Goal: Information Seeking & Learning: Find specific fact

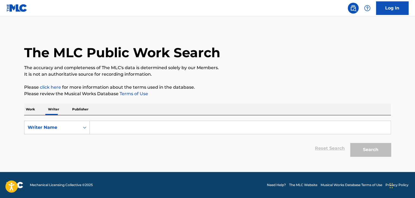
click at [27, 107] on p "Work" at bounding box center [30, 109] width 12 height 11
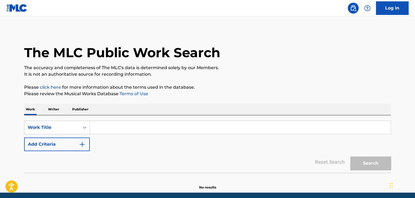
click at [113, 131] on input "Search Form" at bounding box center [240, 127] width 301 height 13
paste input "Quasi come musica"
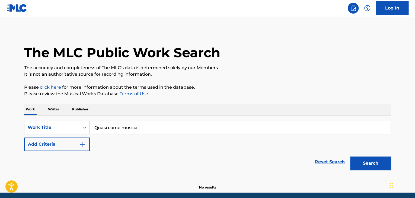
type input "Quasi come musica"
click at [350, 156] on button "Search" at bounding box center [370, 163] width 41 height 14
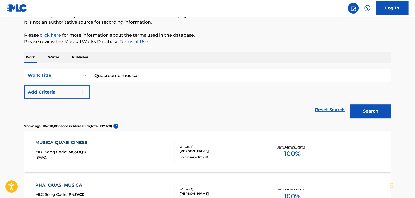
scroll to position [81, 0]
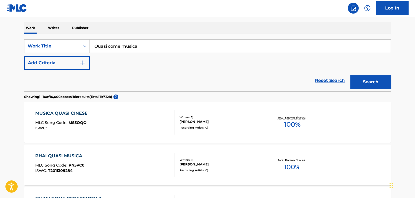
click at [84, 61] on img "Search Form" at bounding box center [82, 63] width 7 height 7
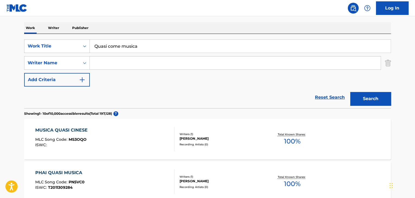
click at [103, 60] on input "Search Form" at bounding box center [235, 62] width 291 height 13
paste input "[PERSON_NAME]"
type input "[PERSON_NAME]"
drag, startPoint x: 253, startPoint y: 83, endPoint x: 273, endPoint y: 87, distance: 20.4
click at [253, 83] on div "SearchWithCriteriab1ee0293-a45c-4bdb-a341-5344e32e8391 Work Title Quasi come mu…" at bounding box center [207, 62] width 366 height 47
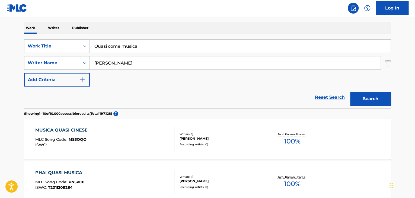
click at [365, 98] on button "Search" at bounding box center [370, 99] width 41 height 14
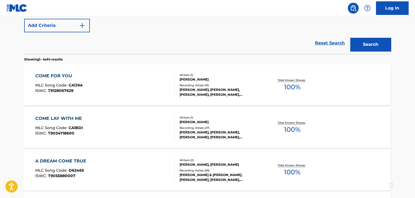
scroll to position [190, 0]
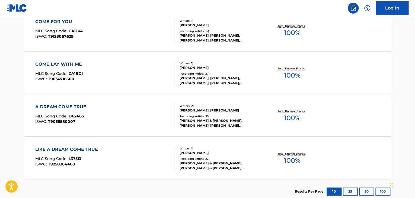
click at [136, 31] on div "COME FOR YOU MLC Song Code : CA1JK4 ISWC : T9128067629" at bounding box center [104, 30] width 139 height 24
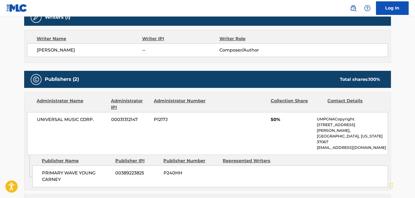
scroll to position [108, 0]
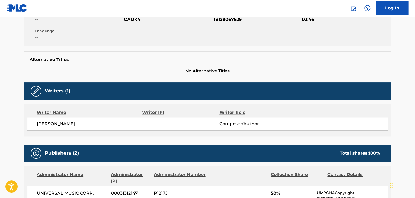
click at [62, 123] on span "[PERSON_NAME]" at bounding box center [89, 124] width 105 height 7
copy div "[PERSON_NAME]"
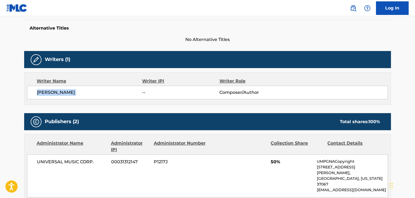
scroll to position [163, 0]
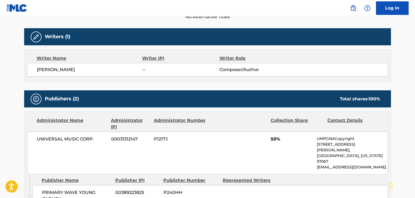
click at [64, 138] on span "UNIVERSAL MUSIC CORP." at bounding box center [72, 139] width 70 height 7
copy div "UNIVERSAL MUSIC CORP."
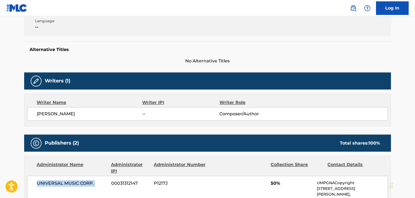
scroll to position [81, 0]
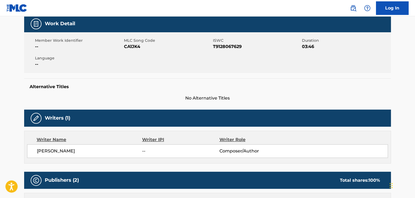
click at [137, 51] on div "Member Work Identifier -- MLC Song Code CA1JK4 ISWC T9128067629 Duration 03:46 …" at bounding box center [207, 52] width 366 height 41
copy span "CA1JK4"
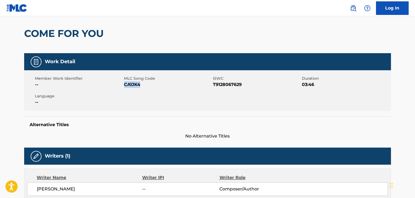
scroll to position [0, 0]
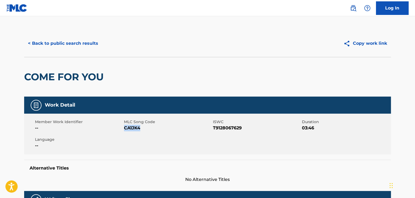
click at [70, 40] on button "< Back to public search results" at bounding box center [63, 44] width 78 height 14
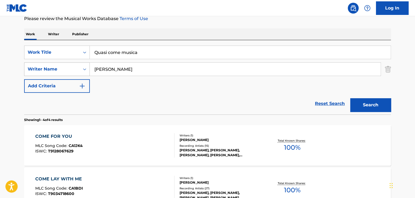
scroll to position [31, 0]
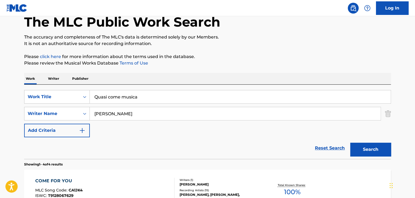
click at [102, 112] on input "[PERSON_NAME]" at bounding box center [235, 113] width 291 height 13
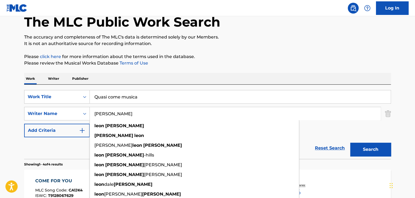
paste input "[PERSON_NAME]"
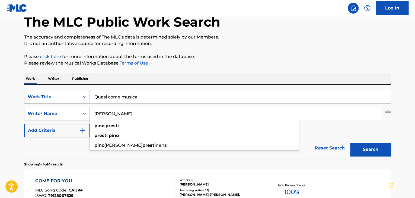
click at [112, 121] on div "[PERSON_NAME]" at bounding box center [194, 126] width 209 height 10
click at [109, 116] on input "[PERSON_NAME]" at bounding box center [235, 113] width 291 height 13
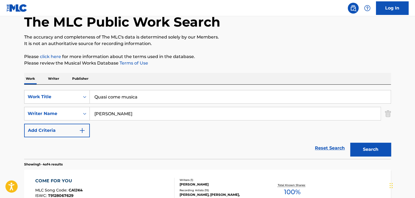
paste input "[PERSON_NAME]"
type input "[PERSON_NAME]"
click at [267, 52] on div "The MLC Public Work Search The accuracy and completeness of The MLC's data is d…" at bounding box center [207, 181] width 379 height 364
click at [363, 150] on button "Search" at bounding box center [370, 150] width 41 height 14
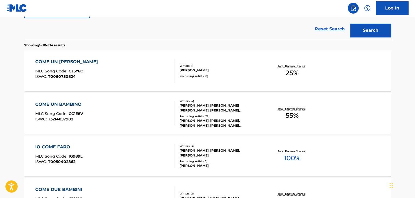
scroll to position [166, 0]
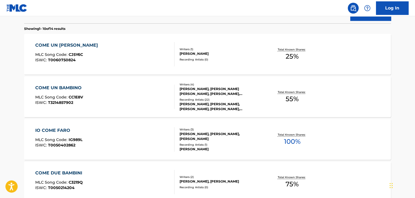
click at [140, 134] on div "IO COME FARO MLC Song Code : IG989L ISWC : T0050402862" at bounding box center [104, 139] width 139 height 24
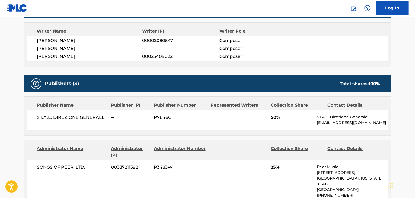
scroll to position [136, 0]
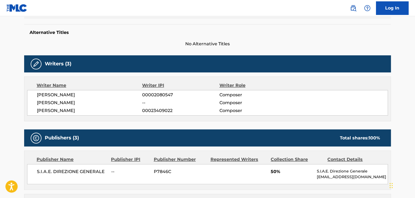
click at [54, 113] on span "[PERSON_NAME]" at bounding box center [89, 110] width 105 height 7
copy div "[PERSON_NAME]"
click at [164, 108] on span "00023409022" at bounding box center [180, 110] width 77 height 7
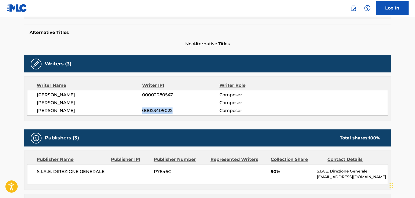
click at [164, 108] on span "00023409022" at bounding box center [180, 110] width 77 height 7
copy div "00023409022"
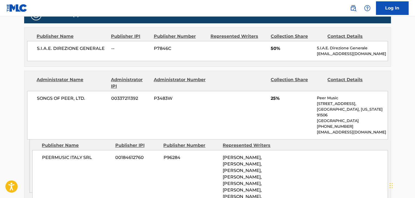
scroll to position [271, 0]
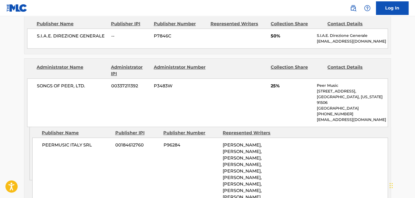
click at [56, 86] on span "SONGS OF PEER, LTD." at bounding box center [72, 86] width 70 height 7
copy div "SONGS OF PEER, LTD."
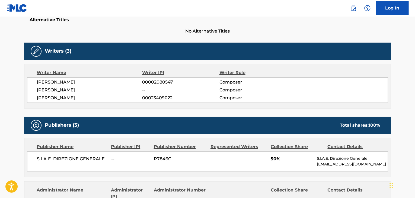
scroll to position [81, 0]
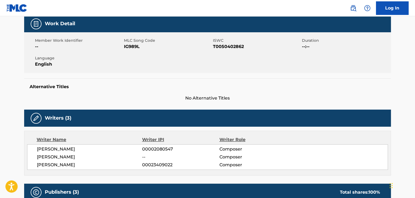
click at [130, 46] on span "IG989L" at bounding box center [168, 46] width 88 height 7
copy span "IG989L"
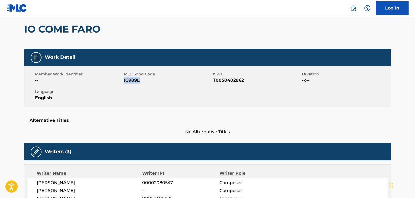
scroll to position [0, 0]
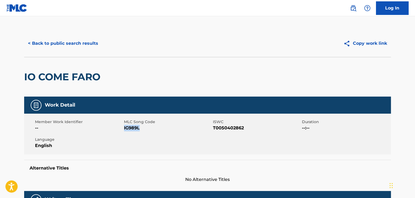
click at [68, 42] on button "< Back to public search results" at bounding box center [63, 44] width 78 height 14
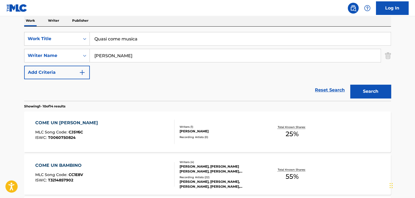
scroll to position [7, 0]
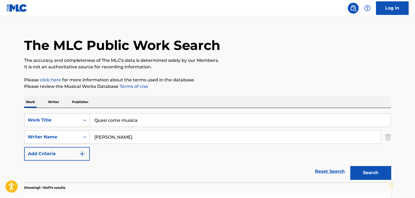
click at [57, 99] on p "Writer" at bounding box center [53, 101] width 14 height 11
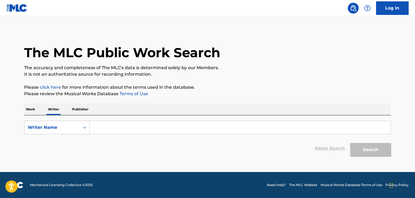
click at [117, 128] on input "Search Form" at bounding box center [240, 127] width 301 height 13
paste input "[PERSON_NAME]"
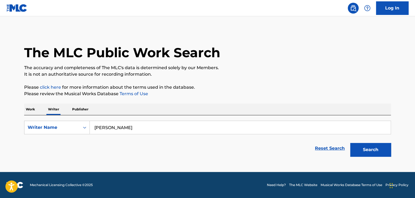
type input "[PERSON_NAME]"
click at [267, 83] on div "The MLC Public Work Search The accuracy and completeness of The MLC's data is d…" at bounding box center [207, 94] width 379 height 129
click at [360, 147] on button "Search" at bounding box center [370, 150] width 41 height 14
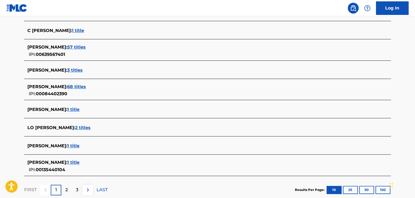
scroll to position [190, 0]
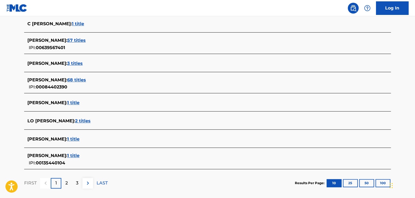
click at [67, 154] on span "1 title" at bounding box center [73, 155] width 12 height 5
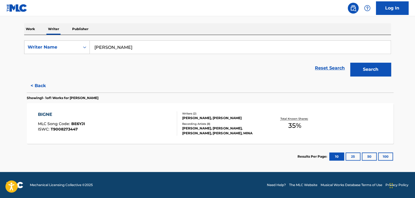
scroll to position [80, 0]
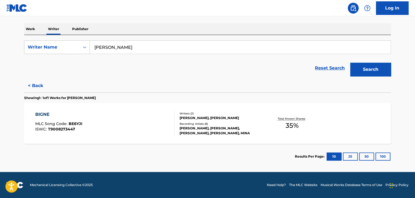
click at [138, 117] on div "BIGNE MLC Song Code : BE6YJI ISWC : T9008273447" at bounding box center [104, 123] width 139 height 24
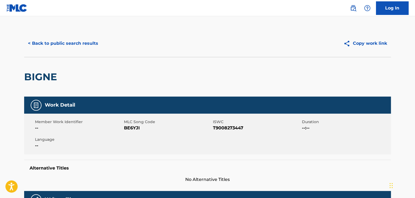
click at [54, 40] on button "< Back to public search results" at bounding box center [63, 44] width 78 height 14
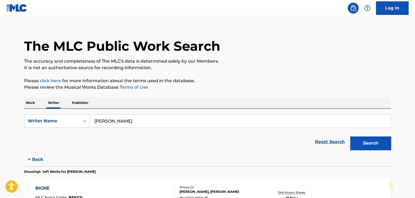
click at [36, 103] on p "Work" at bounding box center [30, 102] width 12 height 11
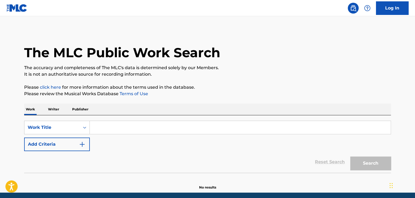
click at [130, 128] on input "Search Form" at bounding box center [240, 127] width 301 height 13
paste input "Triste Hoy"
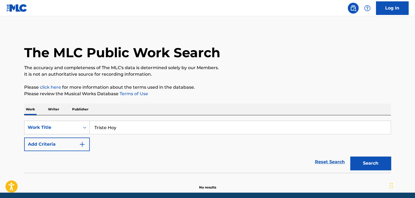
type input "Triste Hoy"
click at [69, 147] on button "Add Criteria" at bounding box center [57, 144] width 66 height 14
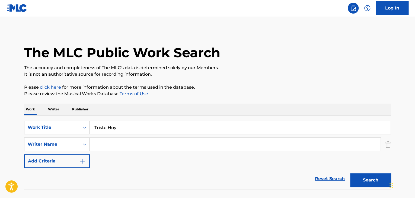
click at [104, 144] on input "Search Form" at bounding box center [235, 144] width 291 height 13
type input "[PERSON_NAME]"
click at [231, 87] on p "Please click here for more information about the terms used in the database." at bounding box center [207, 87] width 366 height 7
click at [360, 179] on button "Search" at bounding box center [370, 180] width 41 height 14
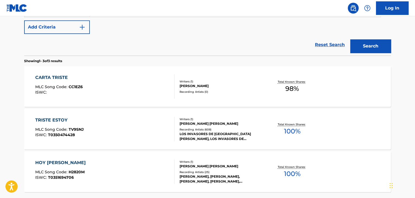
scroll to position [163, 0]
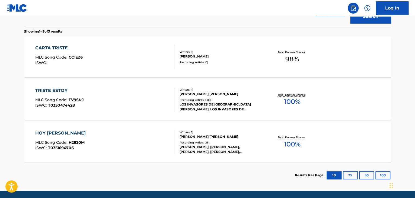
click at [146, 136] on div "HOY [PERSON_NAME] MLC Song Code : H2820M ISWC : T0351694706" at bounding box center [104, 142] width 139 height 24
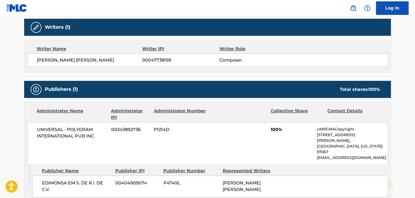
scroll to position [163, 0]
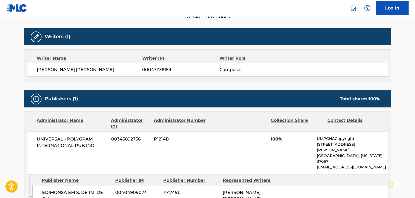
click at [82, 69] on span "[PERSON_NAME] [PERSON_NAME]" at bounding box center [89, 69] width 105 height 7
copy div "[PERSON_NAME] [PERSON_NAME]"
click at [152, 69] on span "00047738159" at bounding box center [180, 69] width 77 height 7
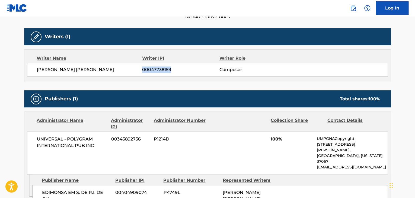
click at [152, 69] on span "00047738159" at bounding box center [180, 69] width 77 height 7
copy span "00047738159"
click at [65, 138] on span "UNIVERSAL - POLYGRAM INTERNATIONAL PUB INC" at bounding box center [72, 142] width 70 height 13
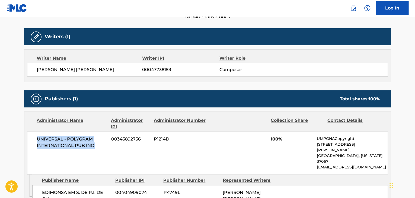
click at [65, 138] on span "UNIVERSAL - POLYGRAM INTERNATIONAL PUB INC" at bounding box center [72, 142] width 70 height 13
copy div "UNIVERSAL - POLYGRAM INTERNATIONAL PUB INC"
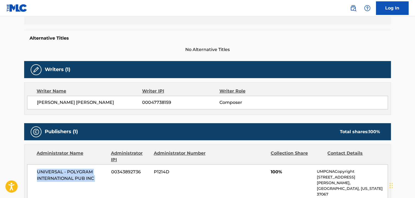
scroll to position [81, 0]
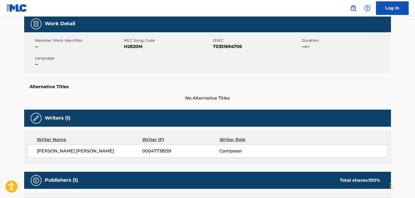
click at [134, 46] on span "H2820M" at bounding box center [168, 46] width 88 height 7
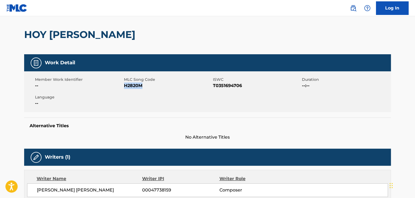
scroll to position [0, 0]
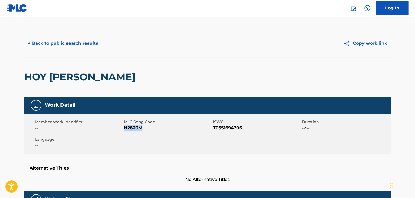
click at [71, 43] on button "< Back to public search results" at bounding box center [63, 44] width 78 height 14
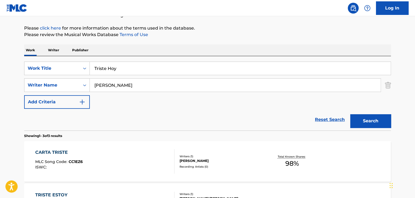
scroll to position [20, 0]
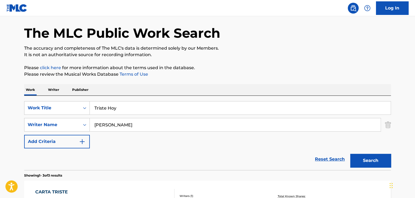
click at [56, 91] on p "Writer" at bounding box center [53, 89] width 14 height 11
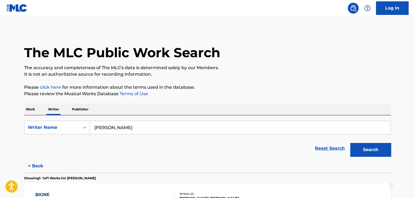
click at [137, 124] on input "[PERSON_NAME]" at bounding box center [240, 127] width 301 height 13
click at [112, 129] on input "[PERSON_NAME]" at bounding box center [240, 127] width 301 height 13
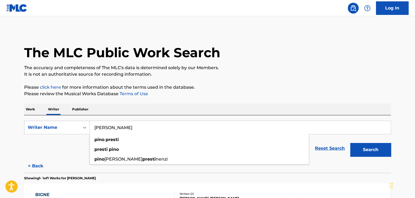
paste input "[PERSON_NAME]"
type input "[PERSON_NAME]"
click at [262, 79] on div "The MLC Public Work Search The accuracy and completeness of The MLC's data is d…" at bounding box center [207, 140] width 379 height 220
click at [382, 152] on button "Search" at bounding box center [370, 150] width 41 height 14
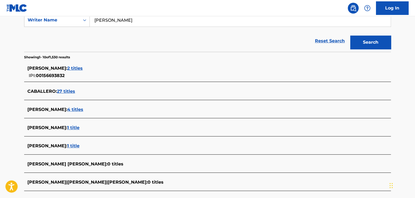
scroll to position [81, 0]
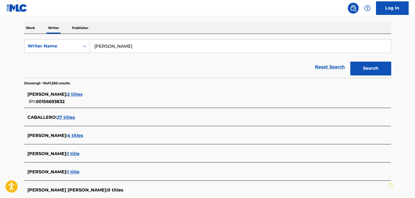
click at [83, 92] on span "2 titles" at bounding box center [74, 94] width 15 height 5
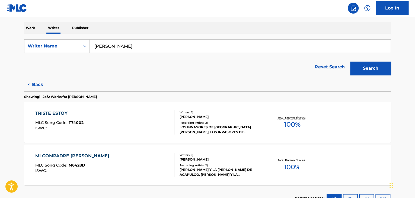
scroll to position [108, 0]
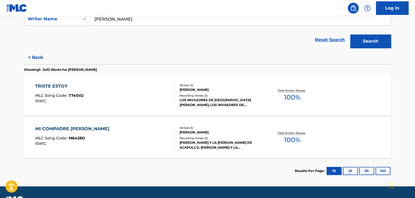
click at [128, 98] on div "TRISTE ESTOY MLC Song Code : T74002 ISWC :" at bounding box center [104, 95] width 139 height 24
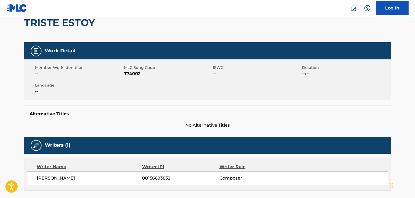
scroll to position [108, 0]
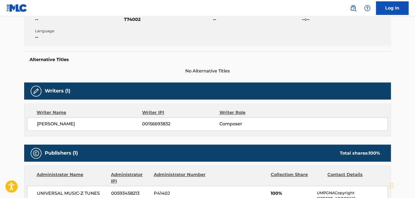
click at [85, 123] on span "[PERSON_NAME]" at bounding box center [89, 124] width 105 height 7
click at [152, 123] on span "00156693832" at bounding box center [180, 124] width 77 height 7
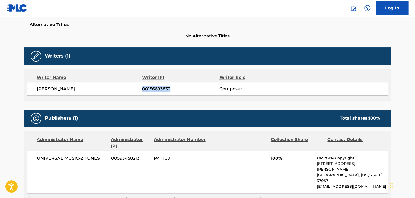
scroll to position [163, 0]
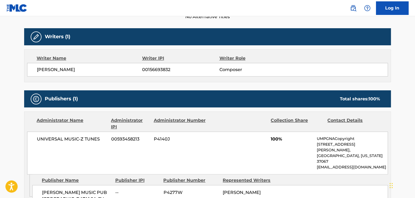
click at [68, 141] on span "UNIVERSAL MUSIC-Z TUNES" at bounding box center [72, 139] width 70 height 7
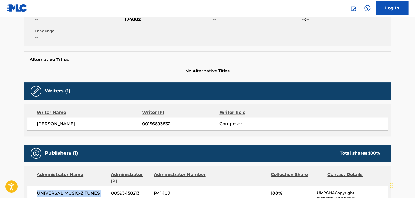
scroll to position [54, 0]
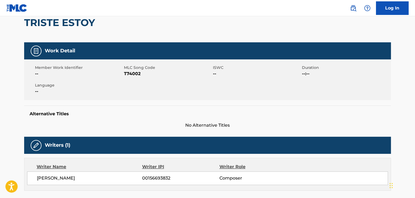
click at [131, 73] on span "T74002" at bounding box center [168, 73] width 88 height 7
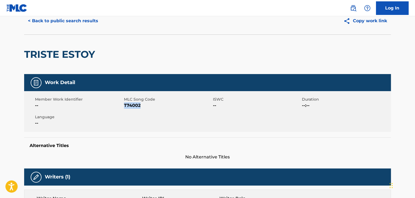
scroll to position [0, 0]
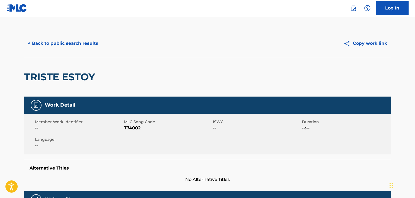
click at [85, 53] on div "< Back to public search results Copy work link" at bounding box center [207, 43] width 366 height 27
click at [77, 45] on button "< Back to public search results" at bounding box center [63, 44] width 78 height 14
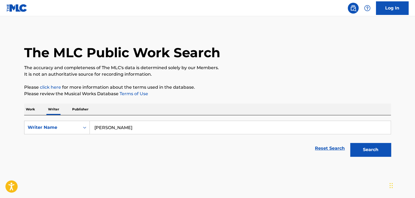
scroll to position [7, 0]
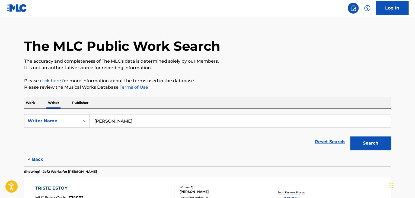
click at [120, 119] on input "[PERSON_NAME]" at bounding box center [240, 120] width 301 height 13
click at [65, 121] on div "Writer Name" at bounding box center [52, 121] width 49 height 7
click at [57, 135] on div "Writer IPI" at bounding box center [56, 135] width 65 height 14
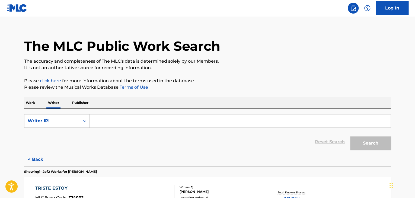
click at [132, 117] on input "Search Form" at bounding box center [240, 120] width 301 height 13
click at [96, 122] on input "Search Form" at bounding box center [240, 120] width 301 height 13
paste input "00871799674"
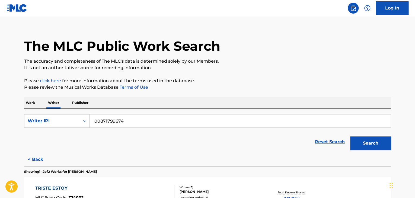
type input "00871799674"
click at [369, 143] on button "Search" at bounding box center [370, 143] width 41 height 14
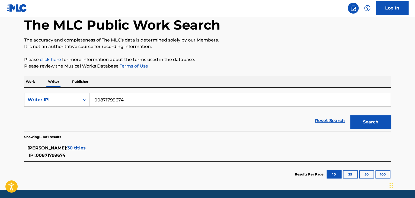
scroll to position [45, 0]
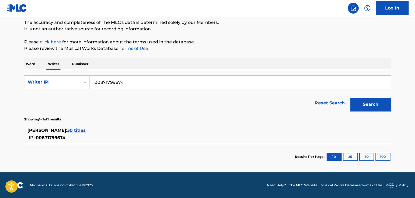
click at [80, 130] on span "30 titles" at bounding box center [76, 130] width 18 height 5
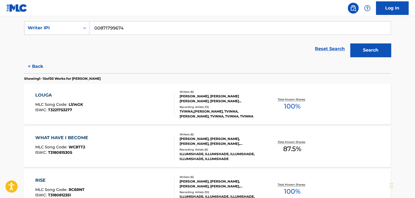
scroll to position [127, 0]
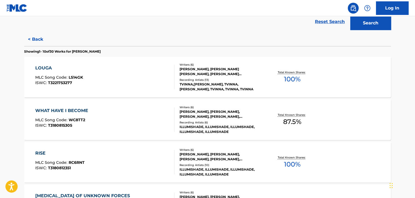
click at [136, 76] on div "LOUGA MLC Song Code : LS14GK ISWC : T3221753277" at bounding box center [104, 77] width 139 height 24
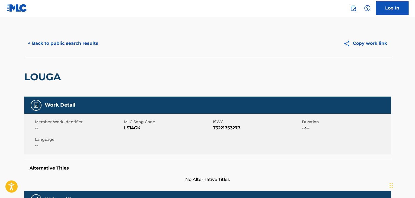
click at [72, 41] on button "< Back to public search results" at bounding box center [63, 44] width 78 height 14
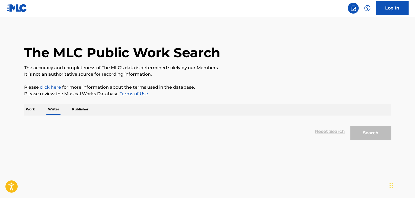
scroll to position [7, 0]
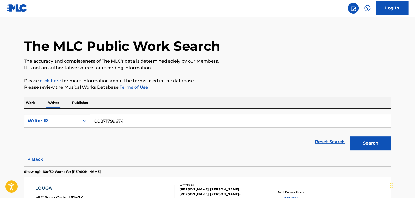
click at [32, 102] on p "Work" at bounding box center [30, 102] width 12 height 11
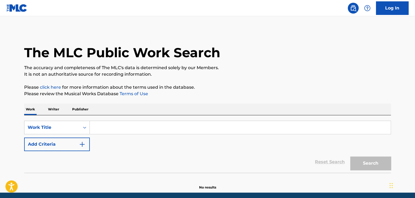
click at [98, 128] on input "Search Form" at bounding box center [240, 127] width 301 height 13
paste input "Esvs"
type input "Esvs"
click at [80, 148] on button "Add Criteria" at bounding box center [57, 144] width 66 height 14
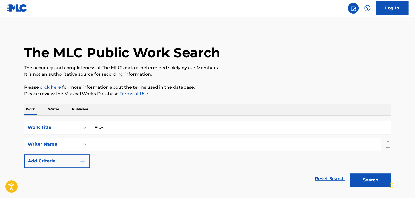
click at [101, 144] on input "Search Form" at bounding box center [235, 144] width 291 height 13
paste input "[PERSON_NAME]"
type input "[PERSON_NAME]"
click at [259, 85] on p "Please click here for more information about the terms used in the database." at bounding box center [207, 87] width 366 height 7
click at [362, 181] on button "Search" at bounding box center [370, 180] width 41 height 14
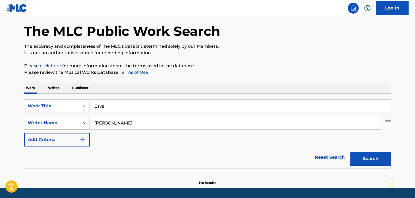
scroll to position [37, 0]
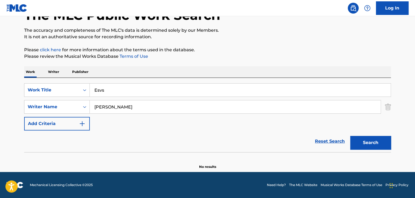
click at [53, 74] on p "Writer" at bounding box center [53, 71] width 14 height 11
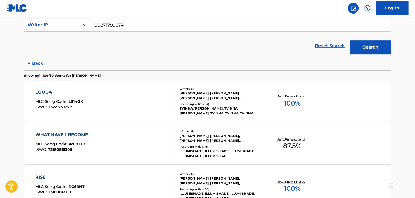
scroll to position [108, 0]
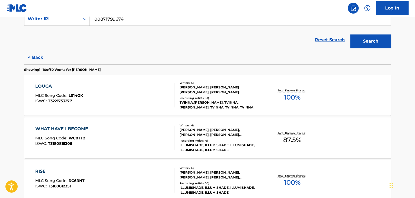
click at [145, 96] on div "LOUGA MLC Song Code : LS14GK ISWC : T3221753277" at bounding box center [104, 95] width 139 height 24
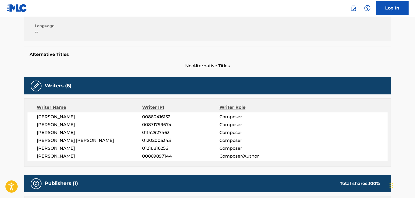
scroll to position [136, 0]
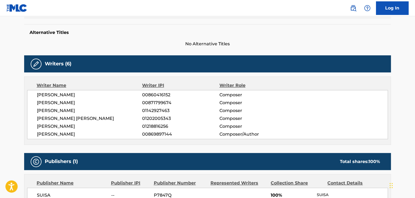
click at [57, 109] on span "[PERSON_NAME]" at bounding box center [89, 110] width 105 height 7
click at [151, 113] on div "[PERSON_NAME] 00860416152 Composer [PERSON_NAME] 00871799674 Composer [PERSON_N…" at bounding box center [207, 114] width 360 height 49
click at [150, 111] on span "01142927463" at bounding box center [180, 110] width 77 height 7
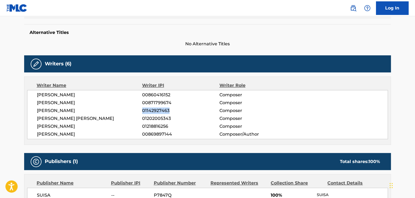
click at [150, 111] on span "01142927463" at bounding box center [180, 110] width 77 height 7
click at [62, 103] on span "[PERSON_NAME]" at bounding box center [89, 102] width 105 height 7
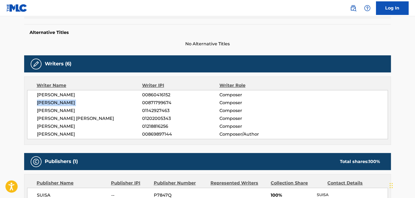
click at [62, 103] on span "[PERSON_NAME]" at bounding box center [89, 102] width 105 height 7
click at [153, 102] on span "00871799674" at bounding box center [180, 102] width 77 height 7
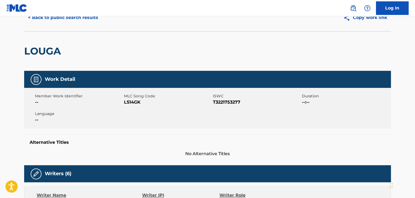
scroll to position [0, 0]
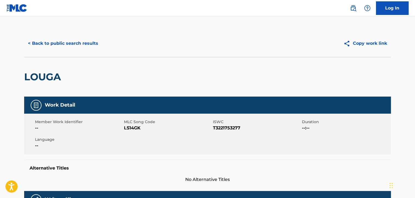
click at [57, 42] on button "< Back to public search results" at bounding box center [63, 44] width 78 height 14
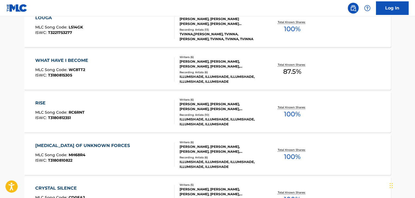
scroll to position [223, 0]
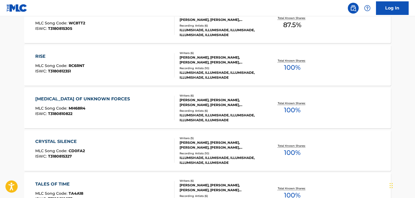
click at [159, 27] on div "WHAT HAVE I BECOME MLC Song Code : WC8TT2 ISWC : T3180815305" at bounding box center [104, 23] width 139 height 24
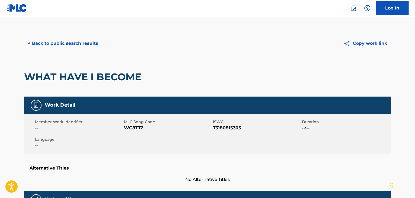
click at [74, 43] on button "< Back to public search results" at bounding box center [63, 44] width 78 height 14
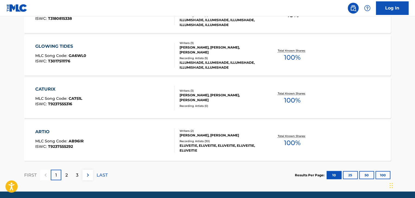
scroll to position [466, 0]
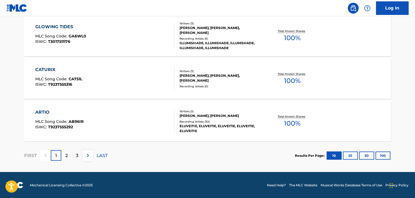
click at [138, 124] on div "ARTIO MLC Song Code : AB96IR ISWC : T9237555292" at bounding box center [104, 121] width 139 height 24
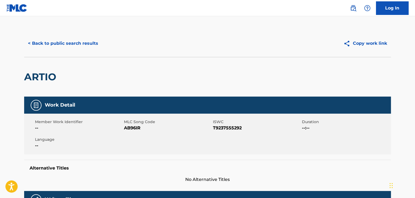
click at [76, 46] on button "< Back to public search results" at bounding box center [63, 44] width 78 height 14
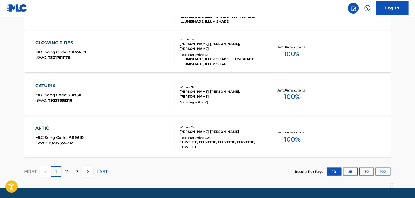
scroll to position [466, 0]
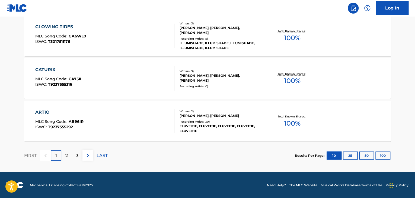
click at [78, 155] on div "3" at bounding box center [77, 155] width 11 height 11
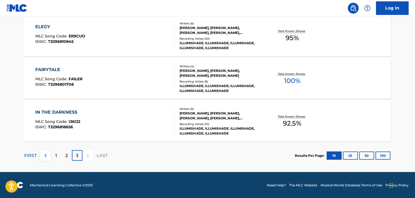
click at [130, 116] on div "IN THE DARKNESS MLC Song Code : I36I22 ISWC : T3296818656" at bounding box center [104, 121] width 139 height 24
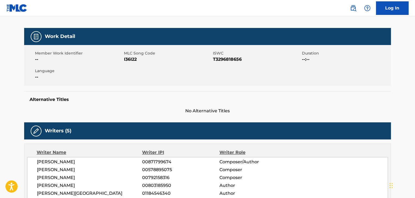
scroll to position [27, 0]
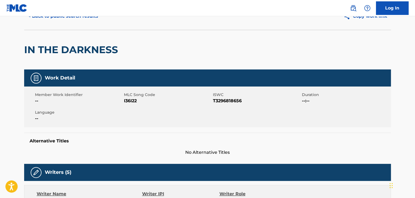
click at [68, 13] on nav "Log In" at bounding box center [207, 8] width 415 height 16
click at [68, 18] on button "< Back to public search results" at bounding box center [63, 16] width 78 height 14
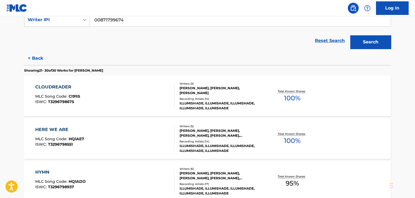
scroll to position [136, 0]
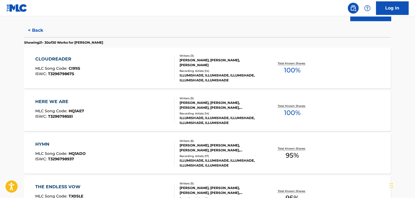
click at [150, 102] on div "HERE WE ARE MLC Song Code : HQ1AE7 ISWC : T3296798551" at bounding box center [104, 110] width 139 height 24
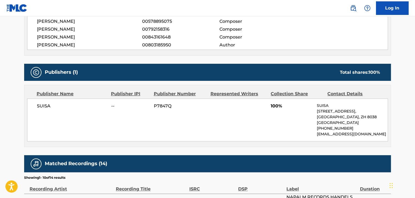
scroll to position [108, 0]
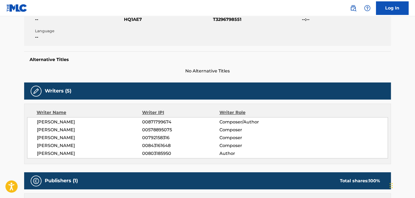
click at [55, 118] on div "[PERSON_NAME] 00871799674 Composer/Author [PERSON_NAME] 00578895075 Composer [P…" at bounding box center [207, 137] width 360 height 41
click at [158, 126] on div "[PERSON_NAME] 00871799674 Composer/Author [PERSON_NAME] 00578895075 Composer [P…" at bounding box center [207, 137] width 360 height 41
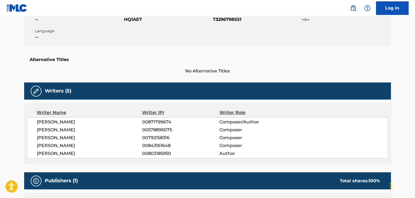
click at [158, 123] on span "00871799674" at bounding box center [180, 122] width 77 height 7
click at [59, 127] on span "[PERSON_NAME]" at bounding box center [89, 130] width 105 height 7
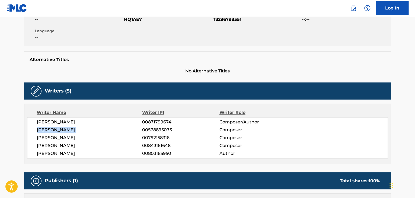
click at [59, 127] on span "[PERSON_NAME]" at bounding box center [89, 130] width 105 height 7
click at [149, 129] on span "00578895075" at bounding box center [180, 130] width 77 height 7
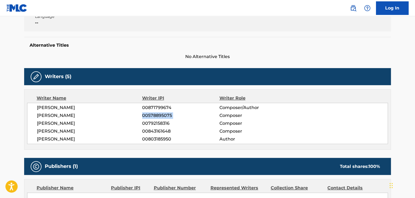
scroll to position [81, 0]
